Goal: Information Seeking & Learning: Learn about a topic

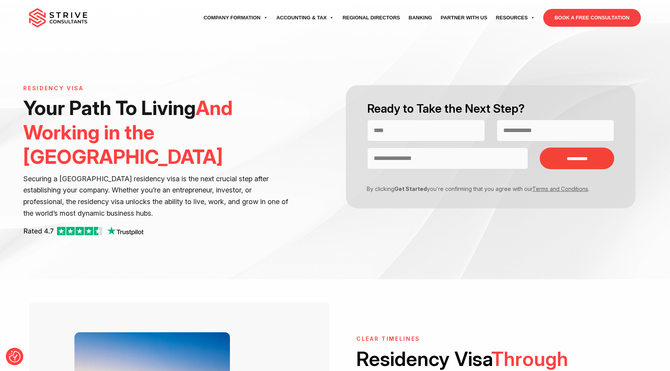
click at [319, 239] on div "**********" at bounding box center [335, 139] width 670 height 279
click at [410, 128] on input "Contact form" at bounding box center [426, 131] width 118 height 22
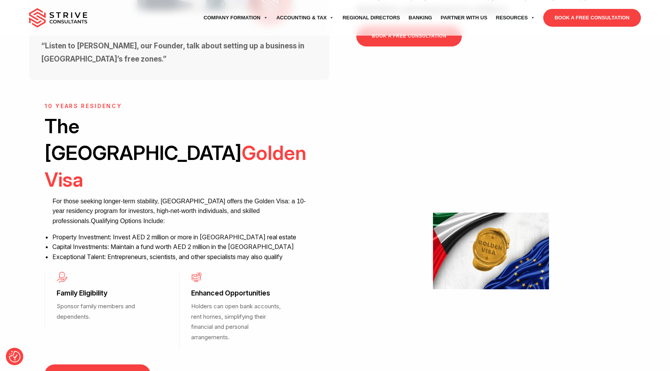
scroll to position [499, 0]
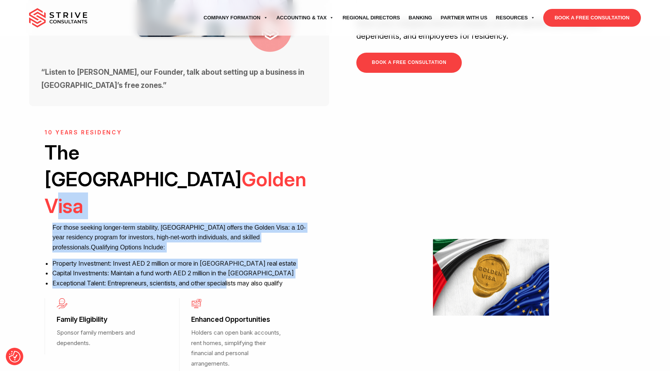
drag, startPoint x: 210, startPoint y: 131, endPoint x: 234, endPoint y: 202, distance: 75.6
click at [234, 202] on div "10 Years Residency The UAE Golden Visa For those seeking longer-term stability,…" at bounding box center [179, 211] width 269 height 165
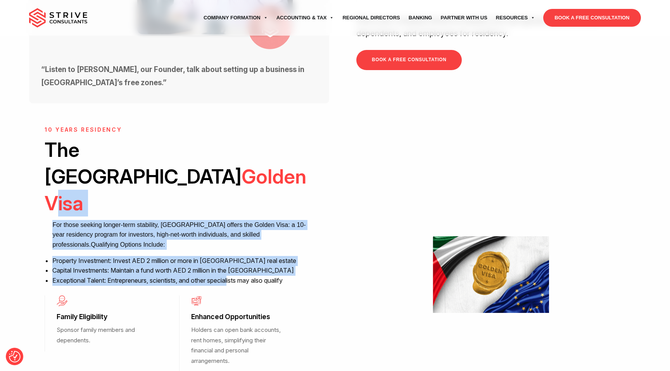
scroll to position [501, 0]
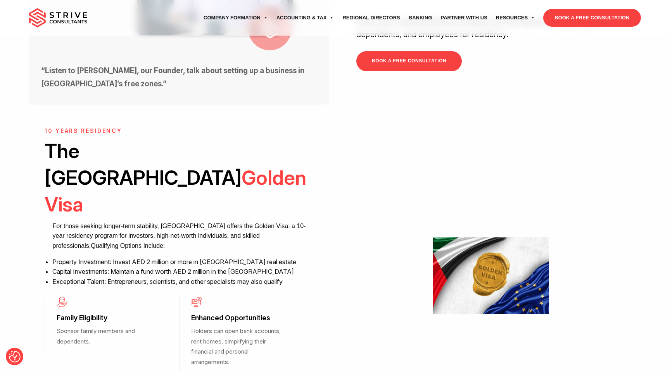
click at [481, 153] on div at bounding box center [491, 279] width 300 height 303
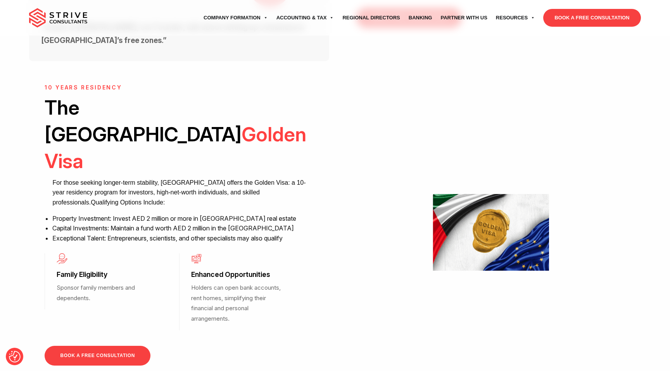
scroll to position [548, 0]
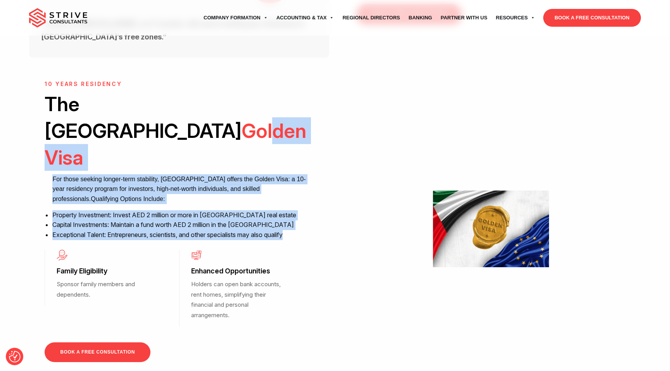
drag, startPoint x: 161, startPoint y: 71, endPoint x: 217, endPoint y: 162, distance: 107.2
click at [217, 162] on div "10 Years Residency The UAE Golden Visa For those seeking longer-term stability,…" at bounding box center [179, 163] width 269 height 165
click at [183, 174] on ul "For those seeking longer-term stability, Dubai offers the Golden Visa: a 10-yea…" at bounding box center [182, 207] width 261 height 66
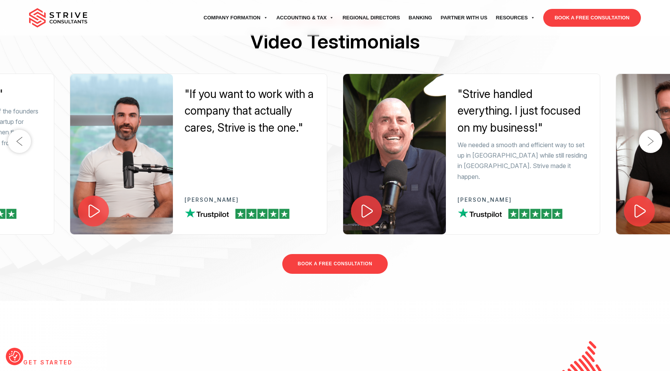
scroll to position [1202, 0]
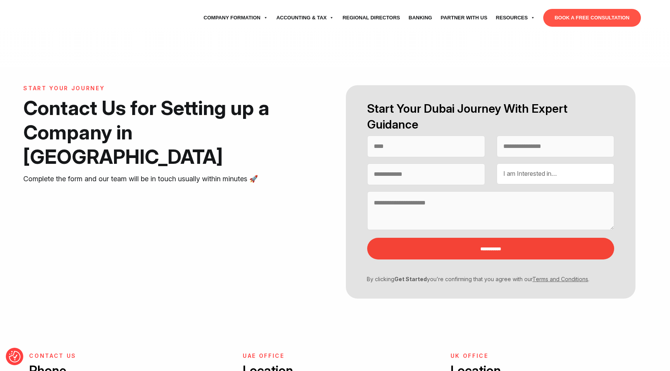
select select "Contact form"
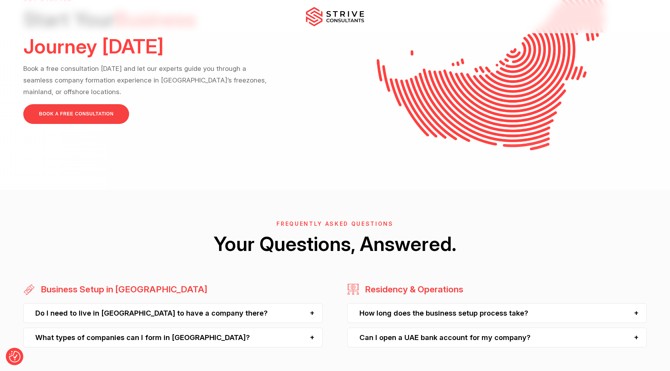
scroll to position [2077, 0]
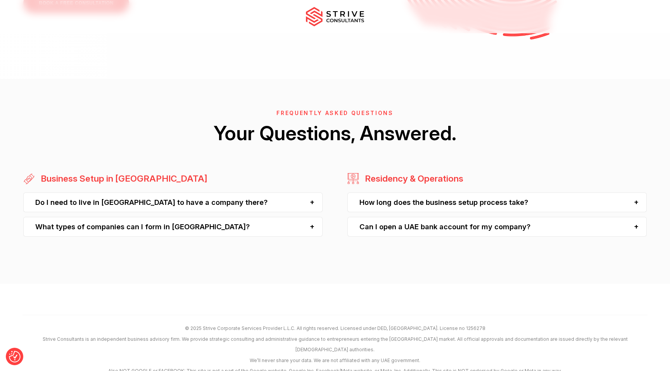
click at [386, 195] on div "How long does the business setup process take?" at bounding box center [496, 203] width 299 height 20
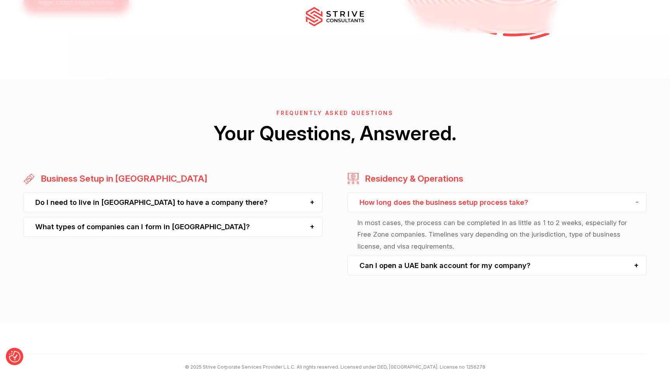
click at [386, 195] on div "How long does the business setup process take?" at bounding box center [496, 203] width 299 height 20
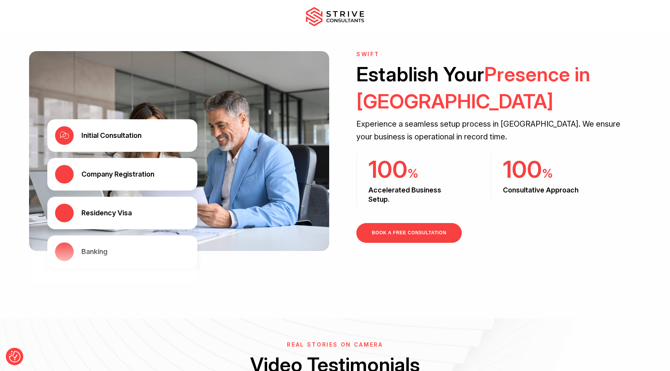
scroll to position [1204, 0]
